Goal: Book appointment/travel/reservation

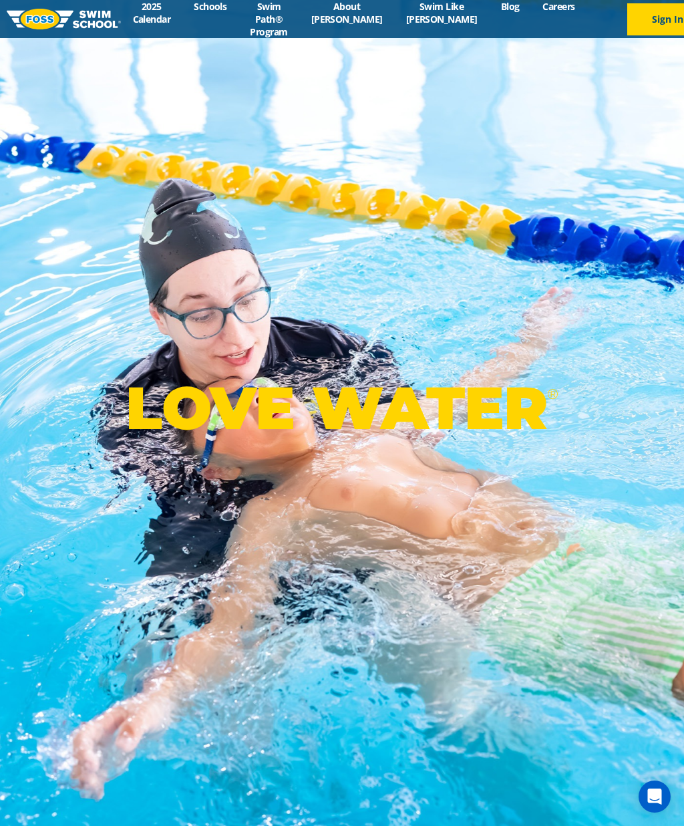
click at [223, 9] on link "Schools" at bounding box center [210, 6] width 56 height 13
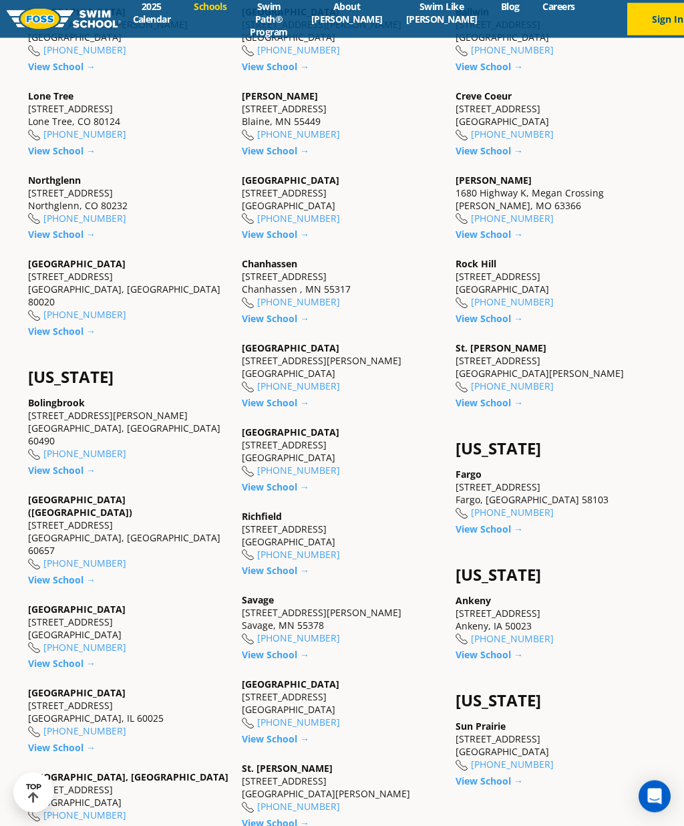
scroll to position [749, 0]
click at [281, 409] on link "View School →" at bounding box center [275, 402] width 67 height 13
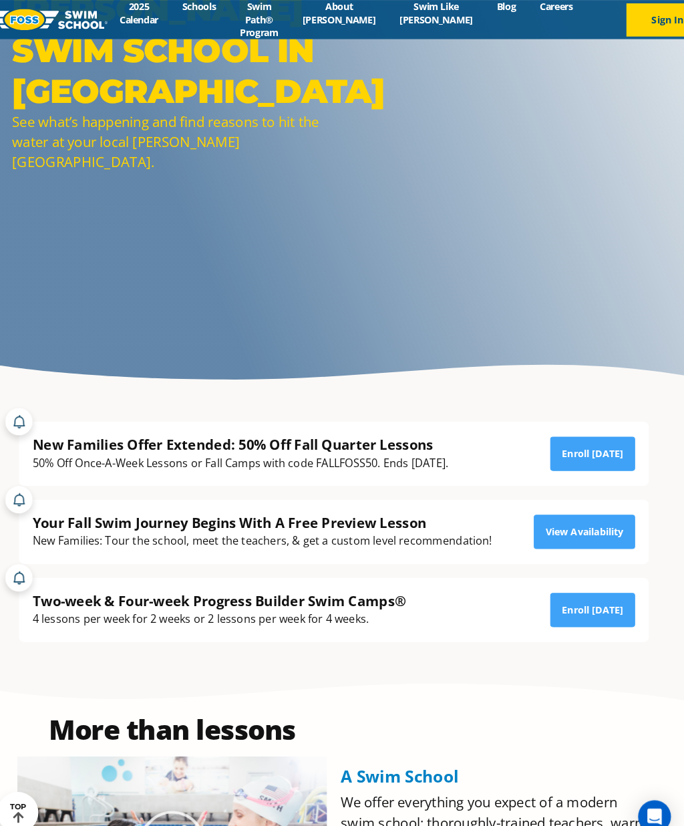
scroll to position [204, 0]
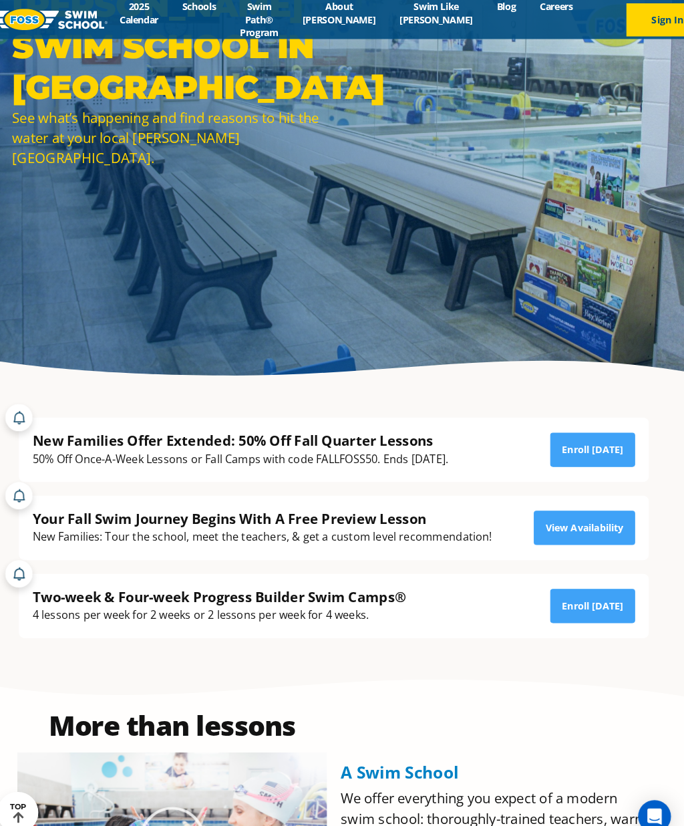
click at [573, 532] on link "View Availability" at bounding box center [586, 514] width 99 height 33
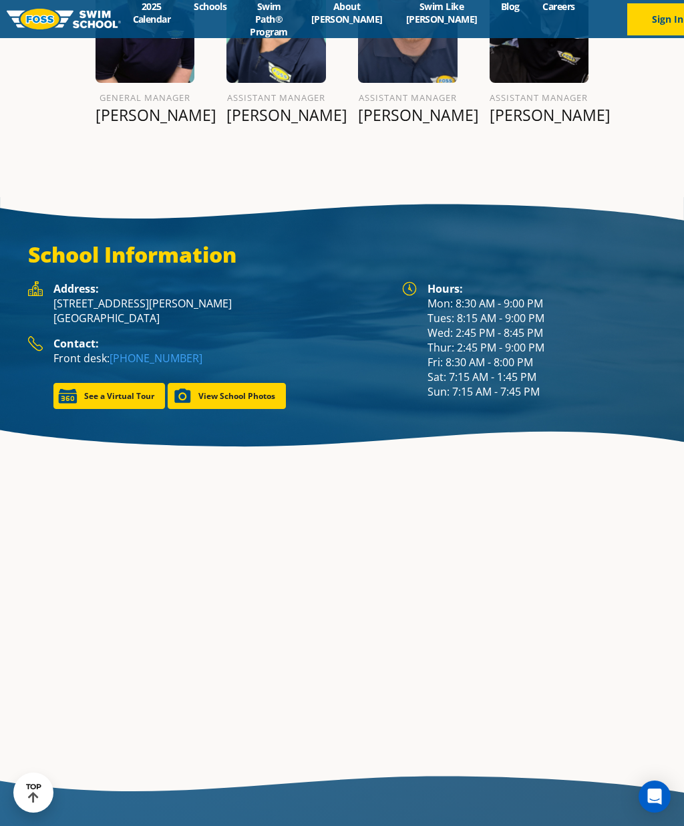
scroll to position [1918, 0]
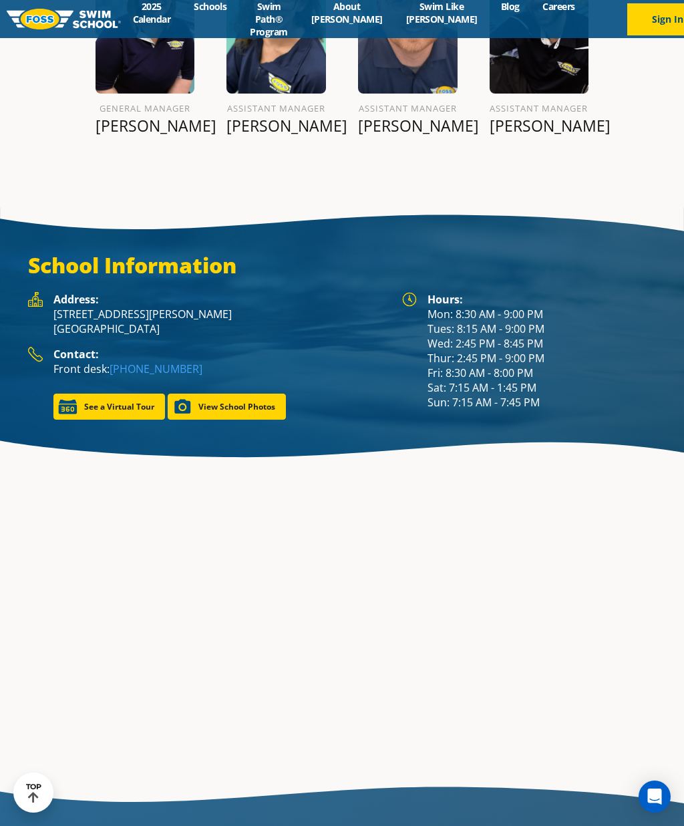
click at [229, 408] on link "View School Photos" at bounding box center [227, 407] width 118 height 26
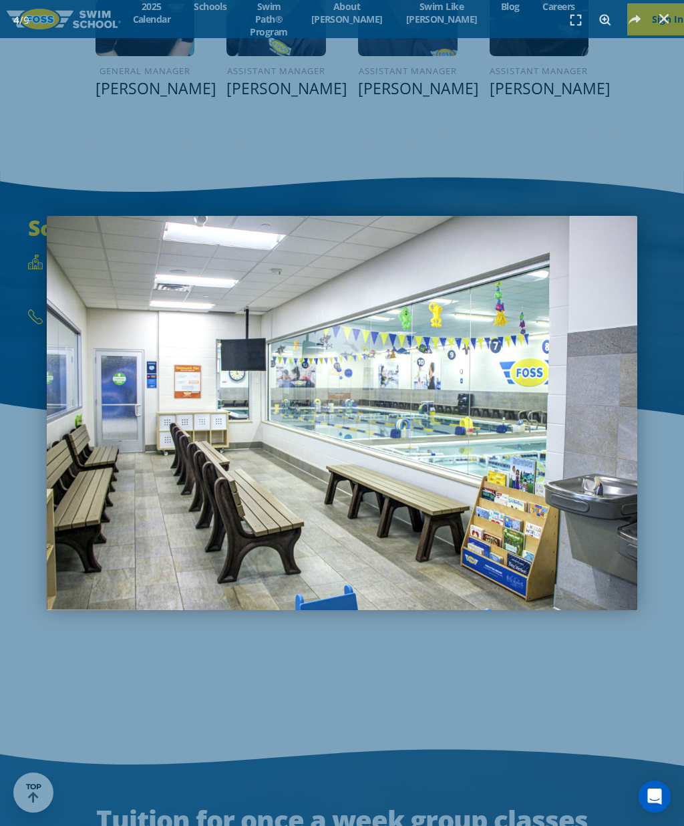
click at [664, 721] on div "4 / 9" at bounding box center [342, 413] width 684 height 826
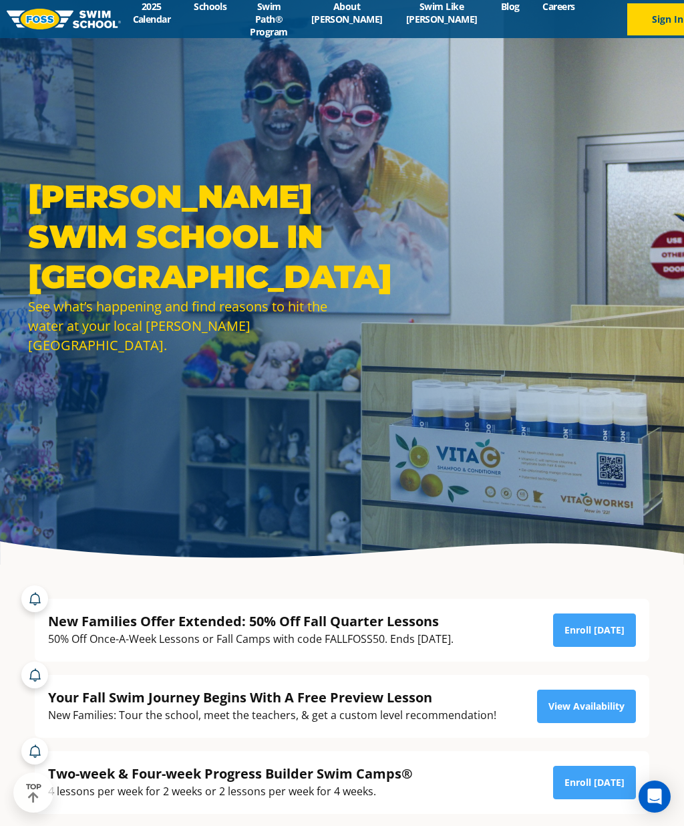
scroll to position [0, 0]
